Goal: Task Accomplishment & Management: Manage account settings

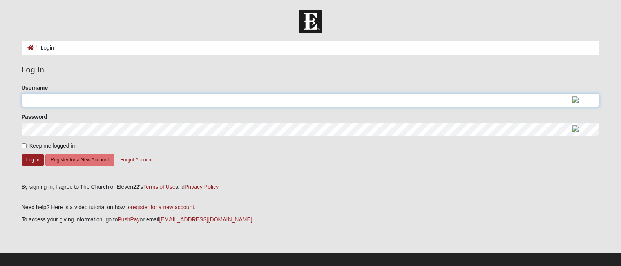
click at [75, 102] on input "Username" at bounding box center [311, 100] width 578 height 13
type input "[EMAIL_ADDRESS][DOMAIN_NAME]"
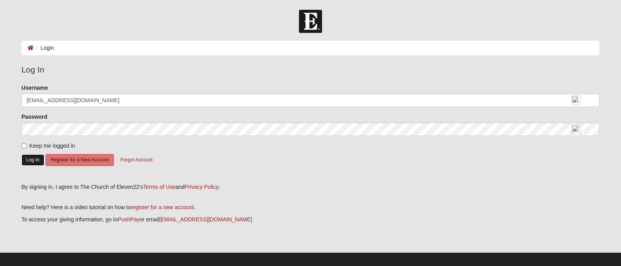
click at [29, 164] on button "Log In" at bounding box center [33, 159] width 23 height 11
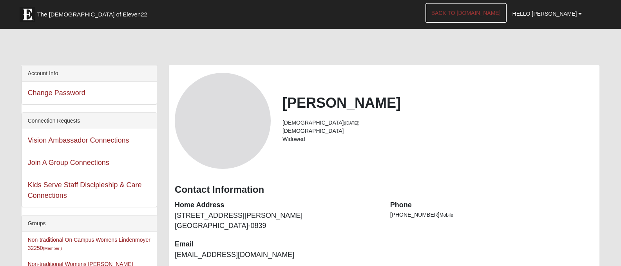
click at [485, 15] on link "Back to [DOMAIN_NAME]" at bounding box center [465, 13] width 81 height 20
